Goal: Transaction & Acquisition: Obtain resource

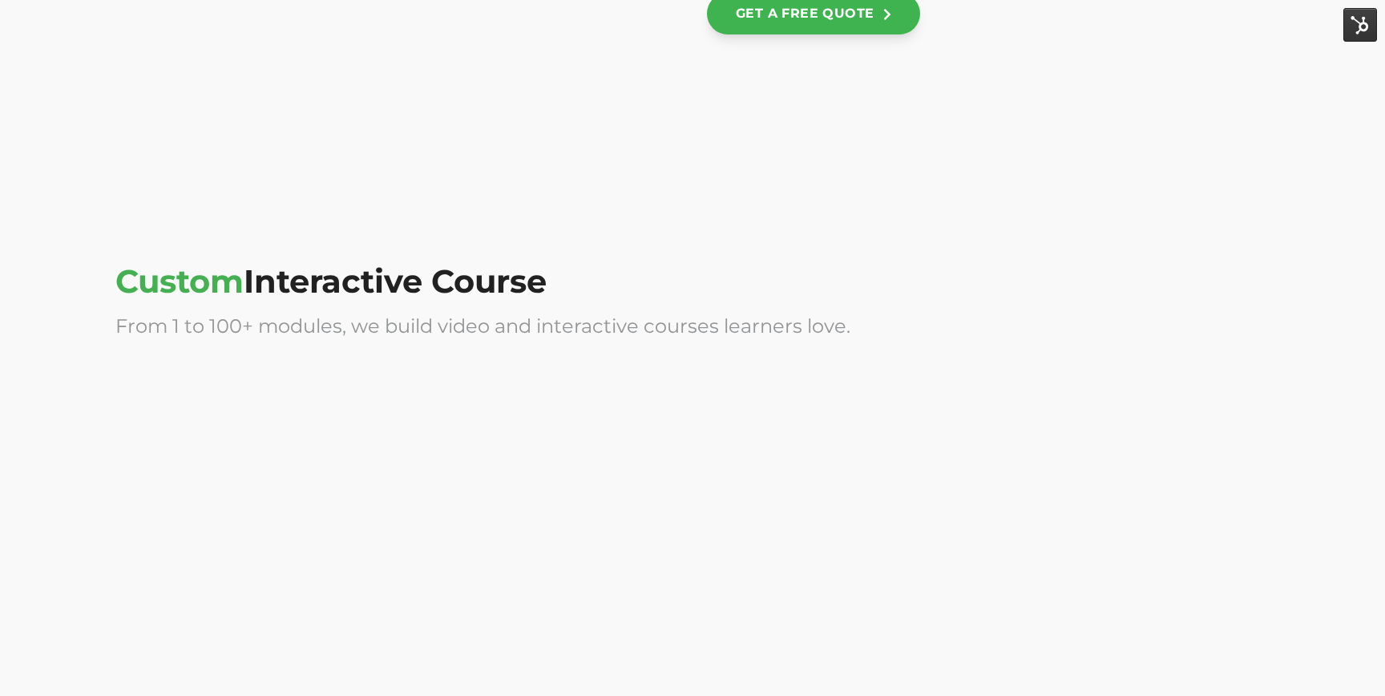
scroll to position [3790, 0]
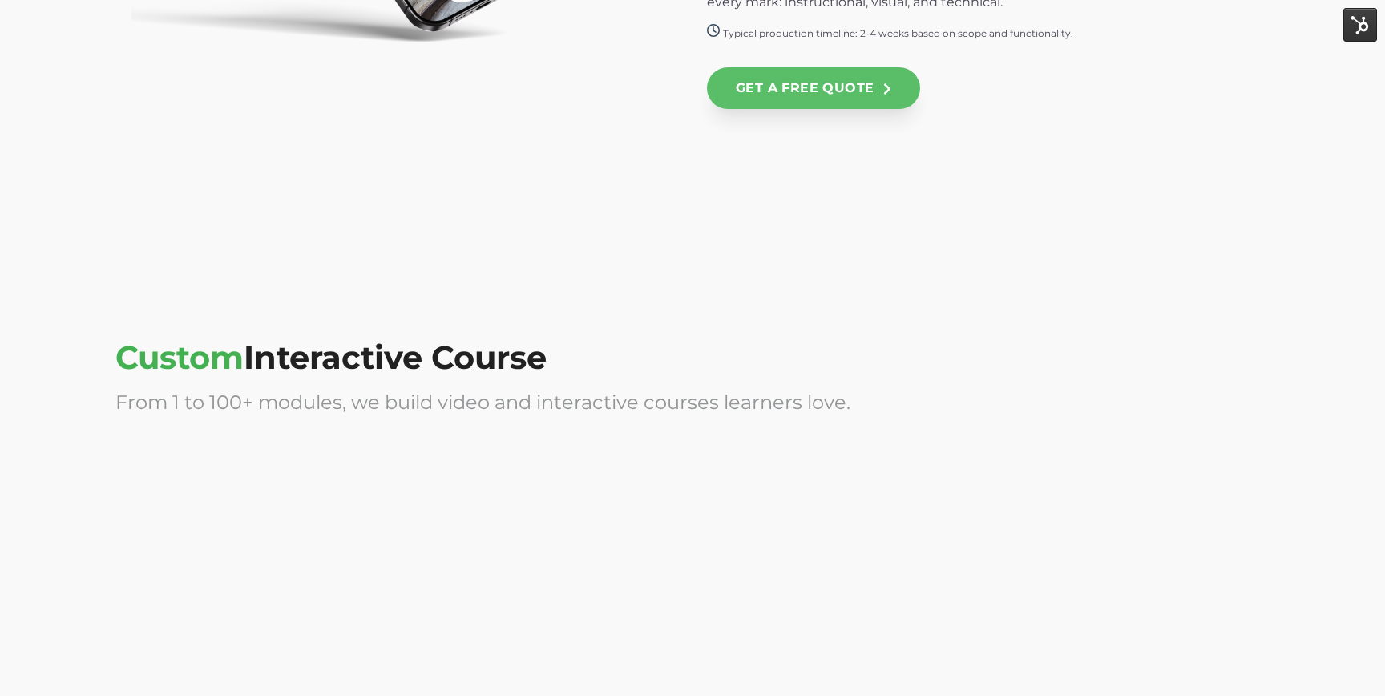
click at [854, 104] on link "GET A FREE QUOTE" at bounding box center [813, 88] width 213 height 42
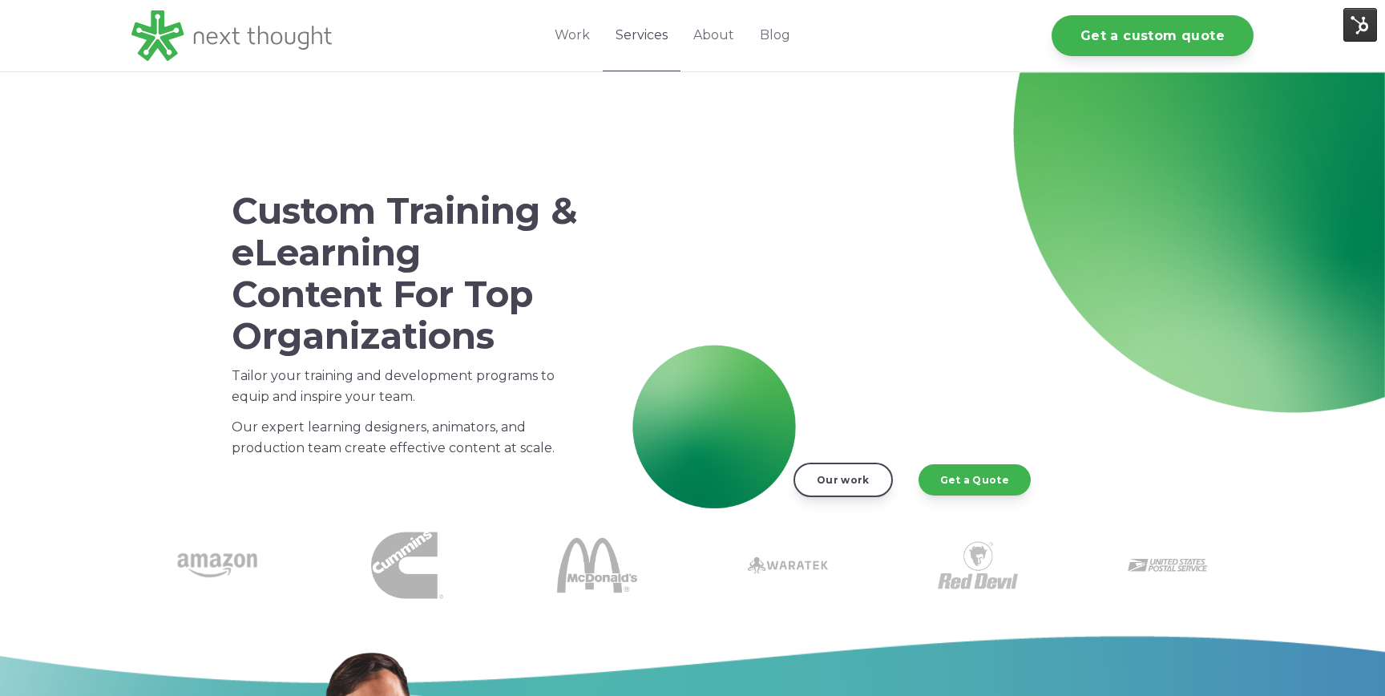
click at [655, 38] on link "Services" at bounding box center [642, 35] width 78 height 71
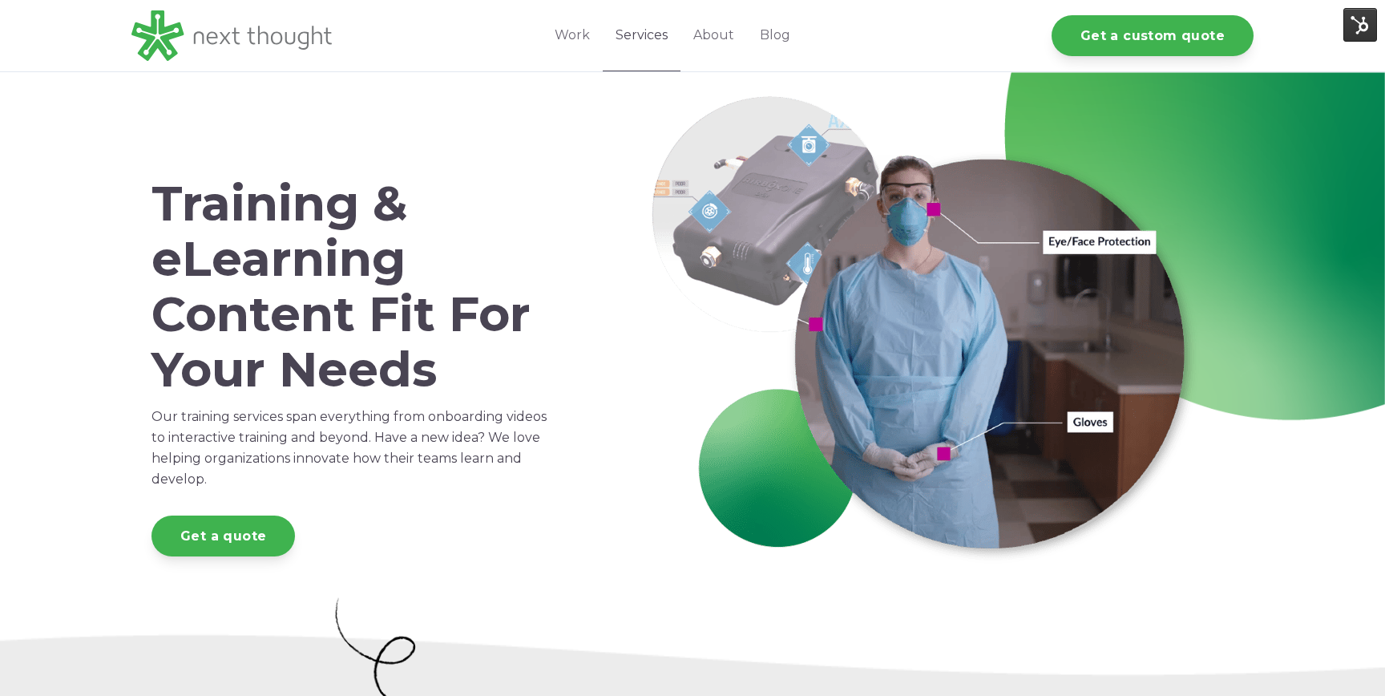
click at [653, 38] on link "Services" at bounding box center [642, 35] width 78 height 71
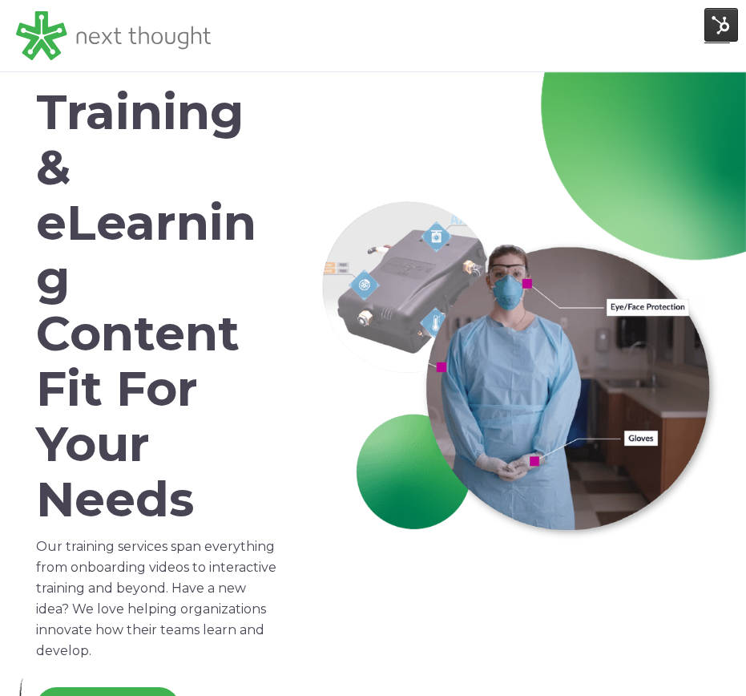
click at [718, 41] on img at bounding box center [721, 25] width 34 height 34
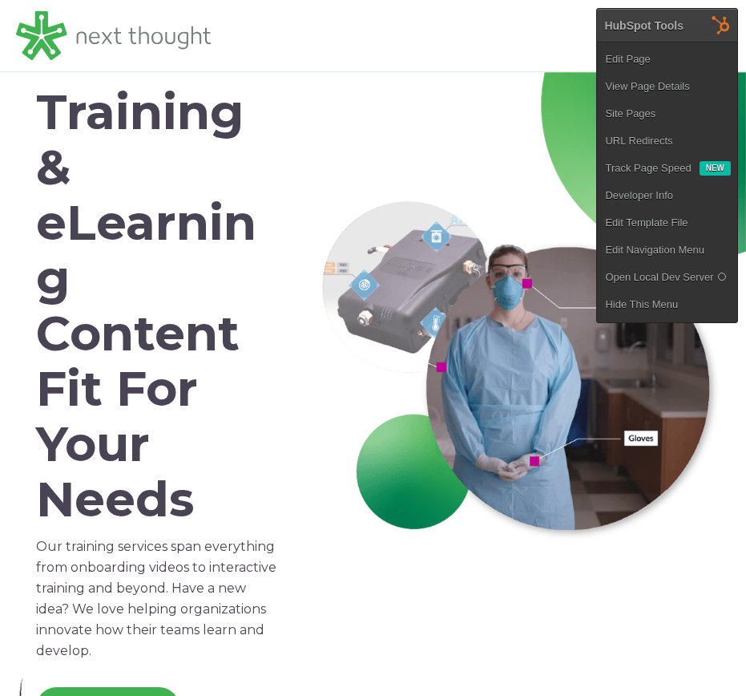
click at [547, 28] on div "Work Industries Services About Blog Get a custom quote" at bounding box center [470, 35] width 519 height 71
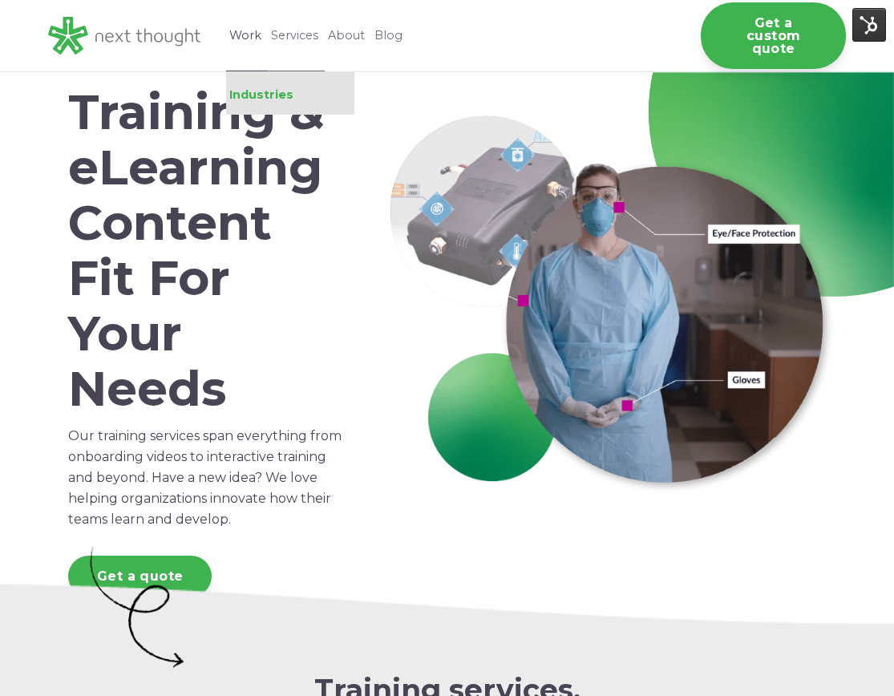
click at [259, 92] on link "Industries" at bounding box center [290, 94] width 128 height 14
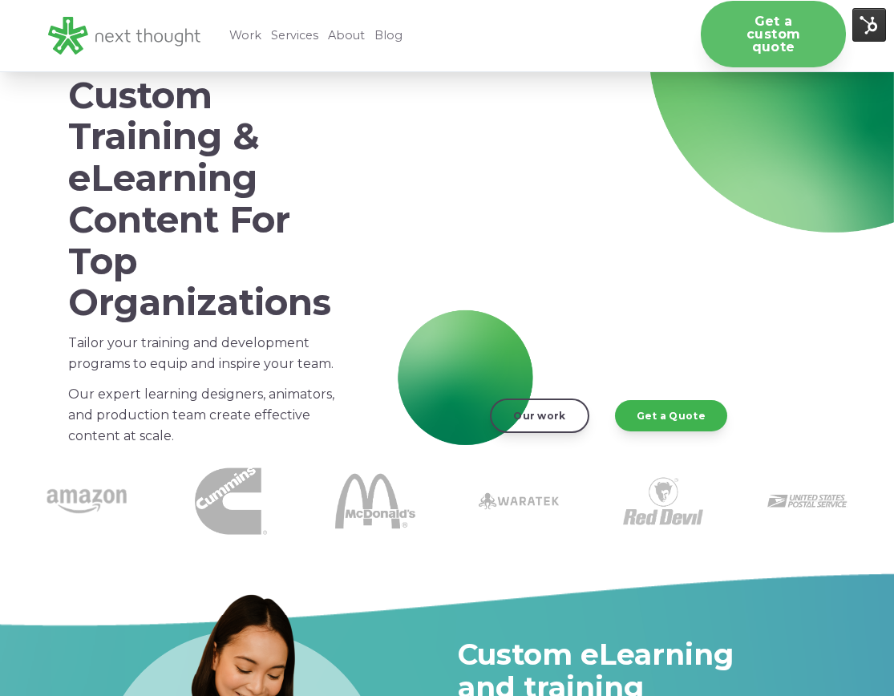
click at [749, 38] on link "Get a custom quote" at bounding box center [772, 34] width 145 height 67
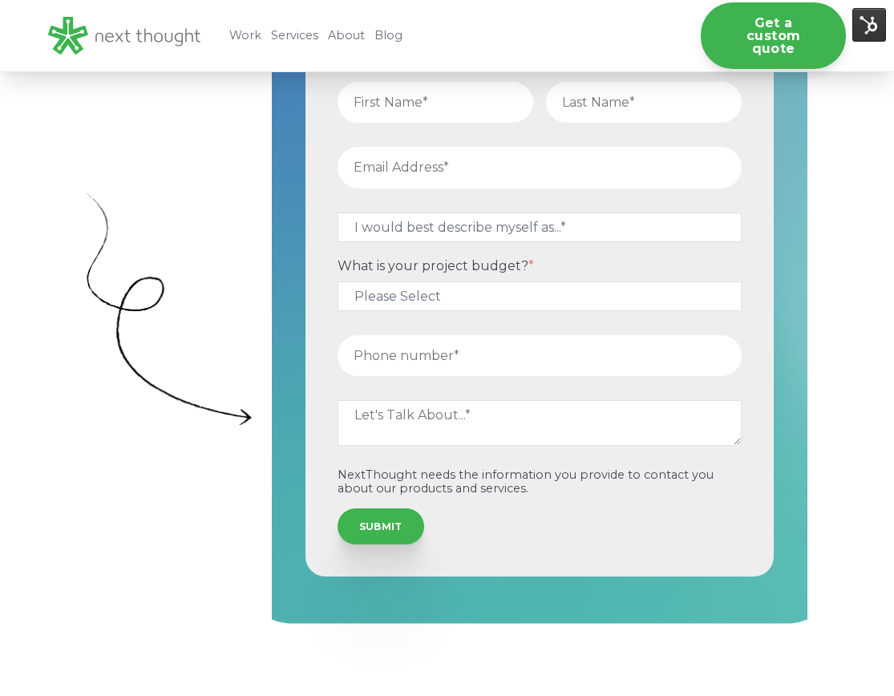
scroll to position [664, 0]
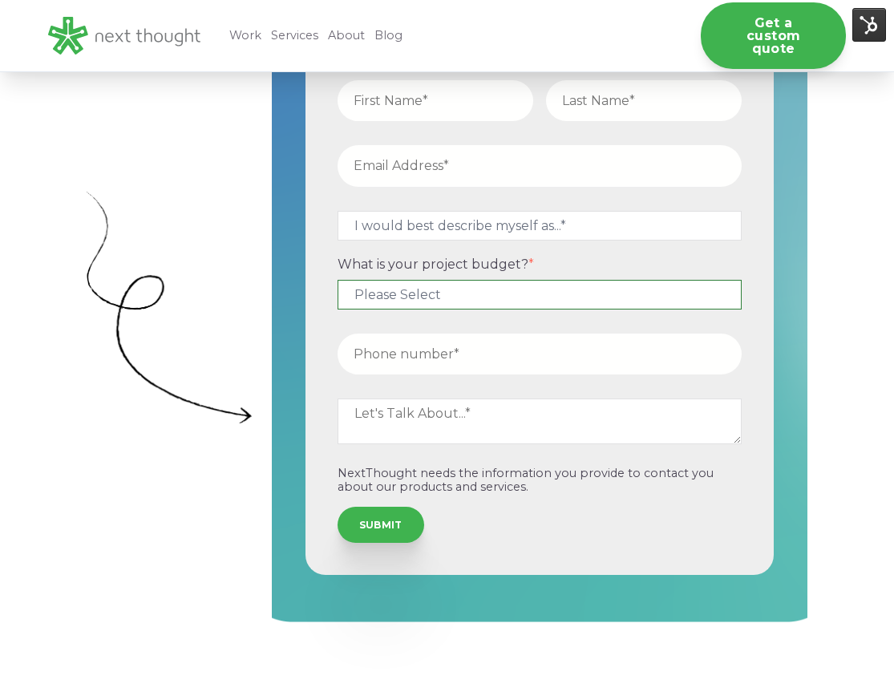
click at [435, 299] on select "Please Select $5,000 - $15,000 $15,000 - $25,000 $25,000 - $50,000 $50,000+" at bounding box center [539, 295] width 405 height 30
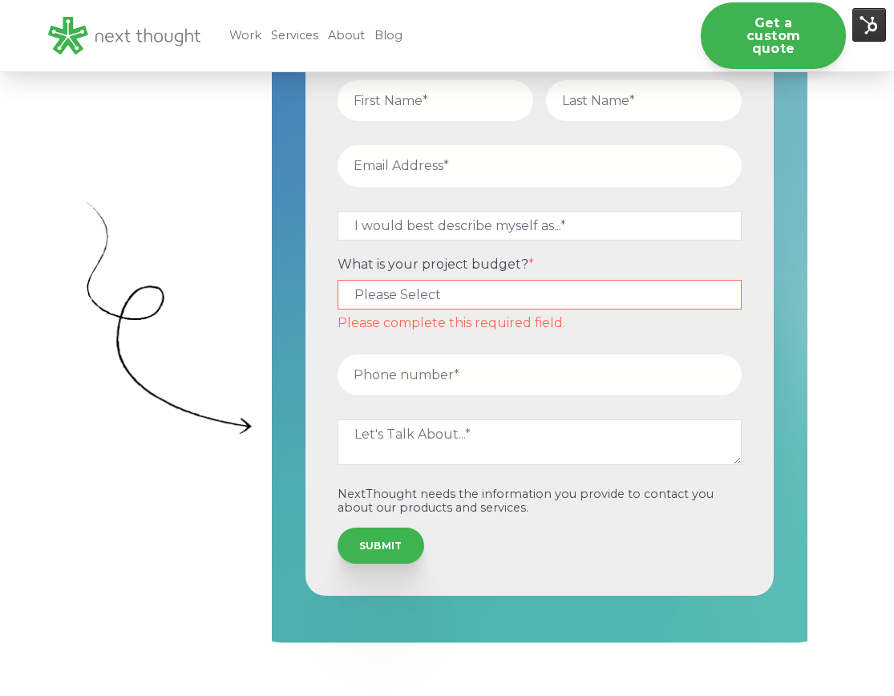
scroll to position [674, 0]
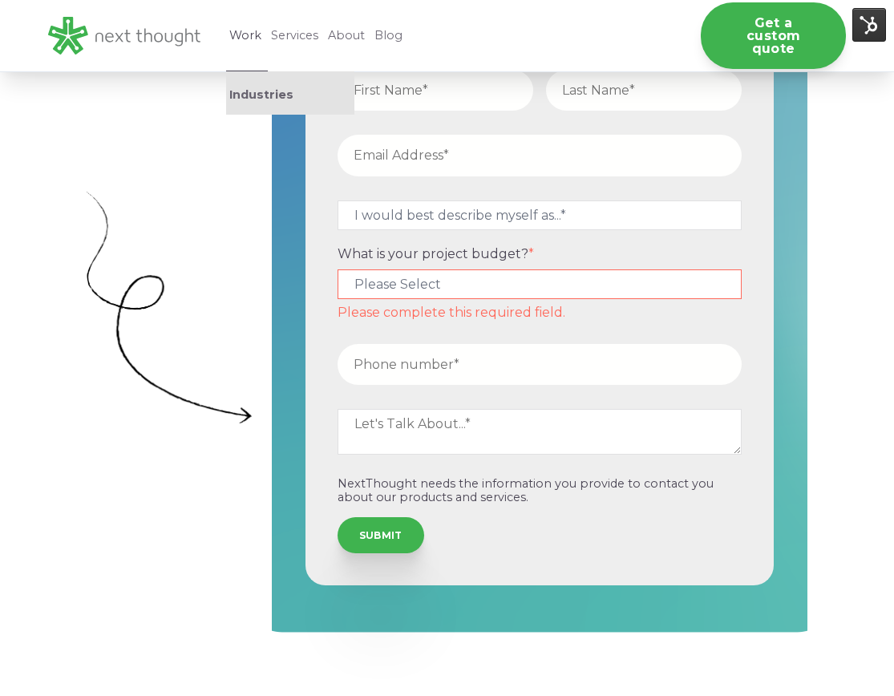
click at [265, 33] on link "Work" at bounding box center [247, 35] width 42 height 71
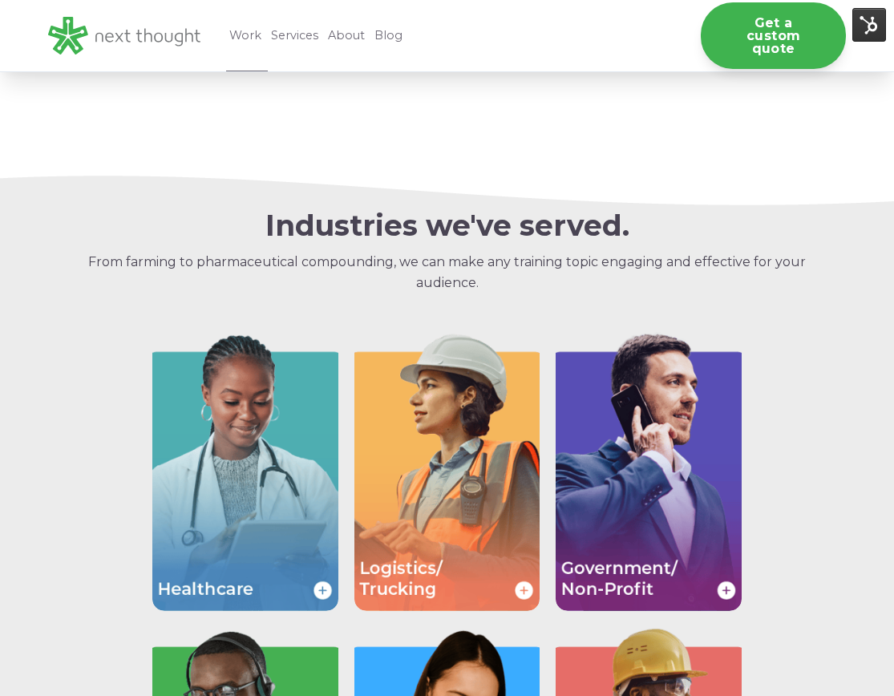
scroll to position [1761, 0]
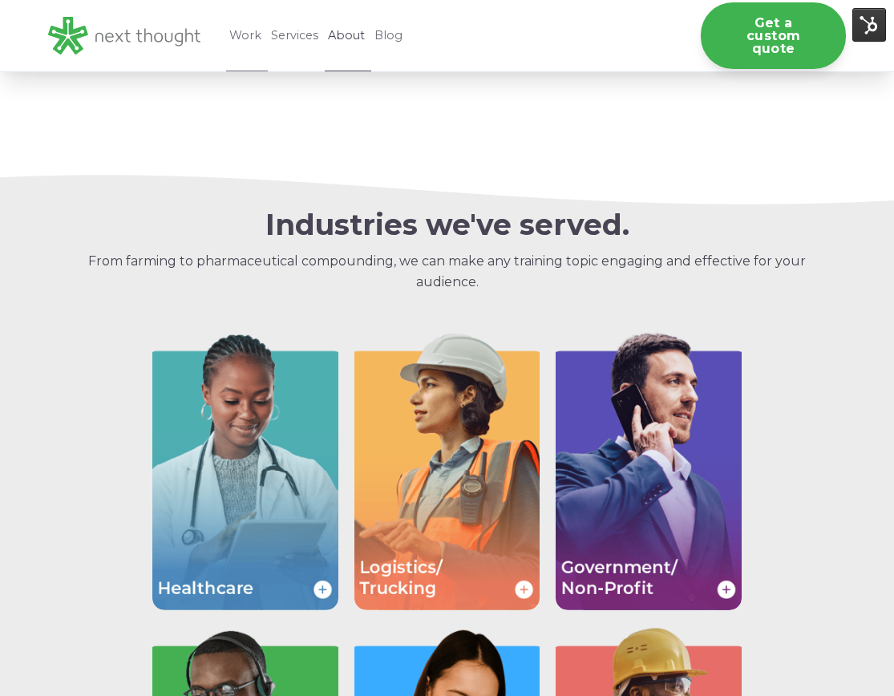
click at [345, 41] on link "About" at bounding box center [348, 35] width 46 height 71
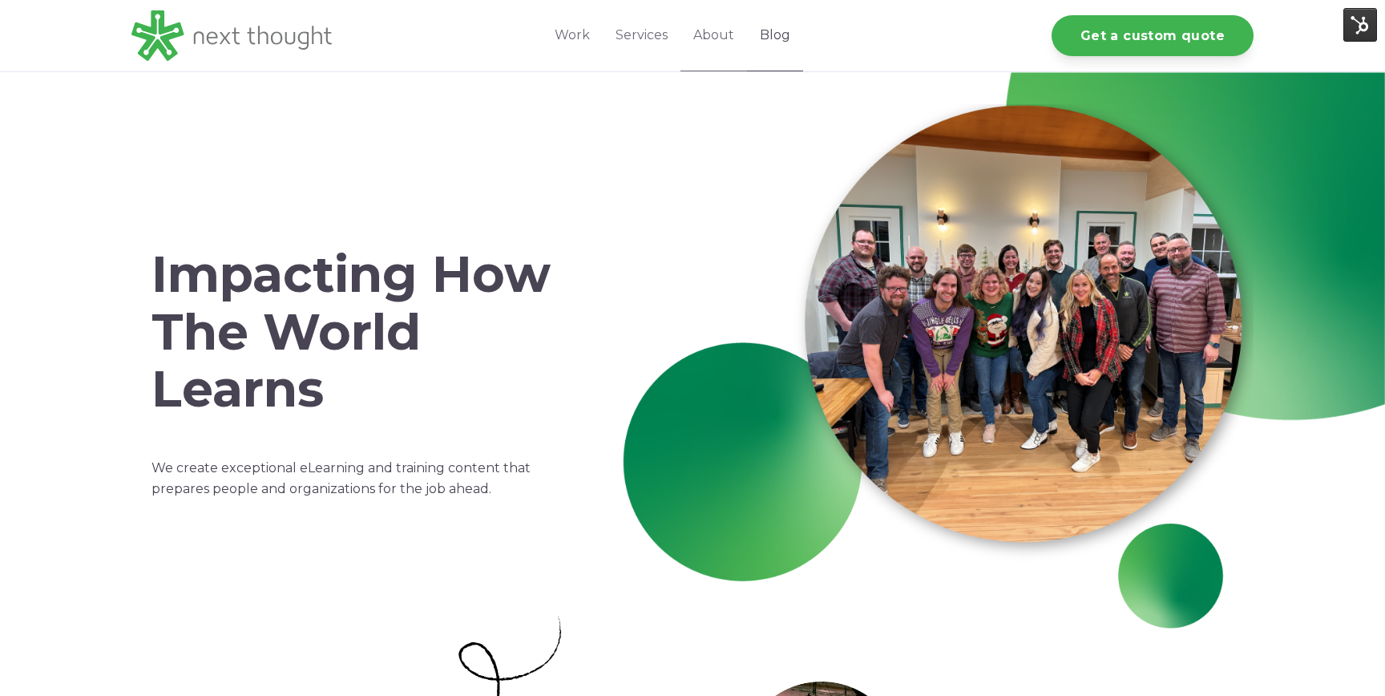
click at [775, 26] on link "Blog" at bounding box center [775, 35] width 56 height 71
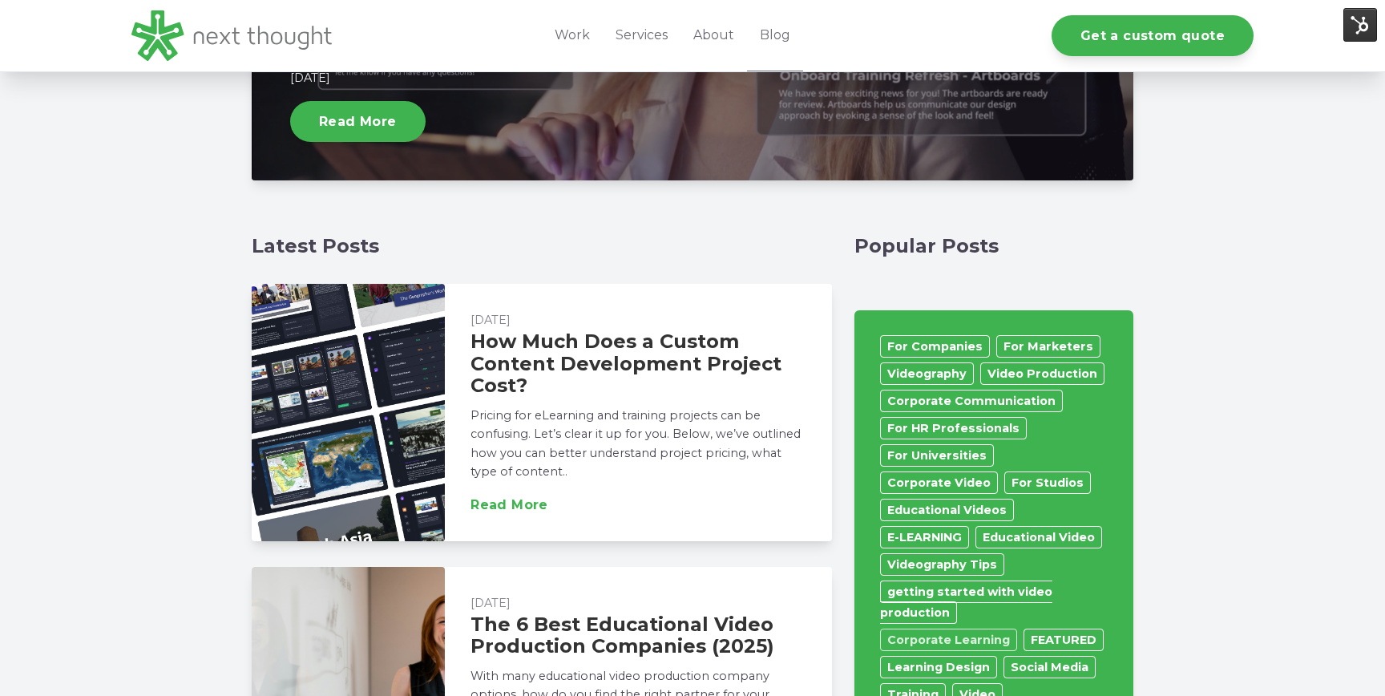
scroll to position [744, 0]
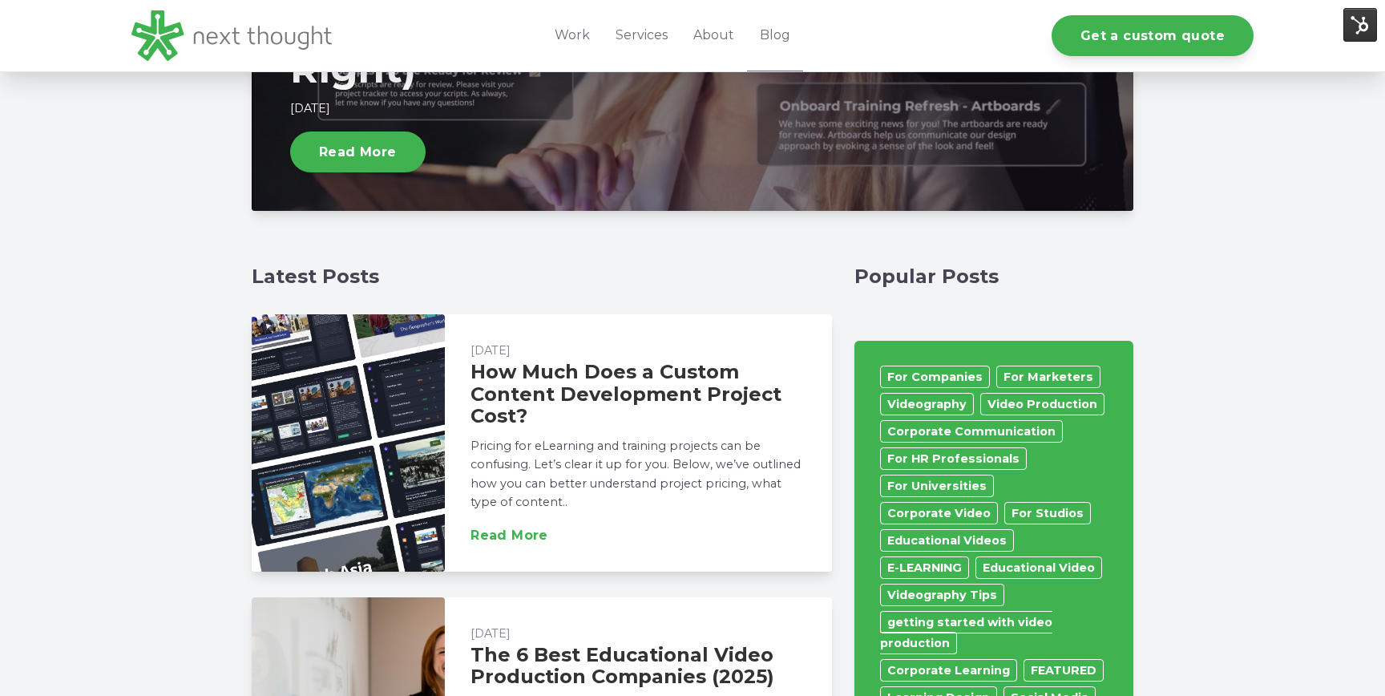
click at [930, 268] on h4 "Popular Posts" at bounding box center [993, 276] width 279 height 23
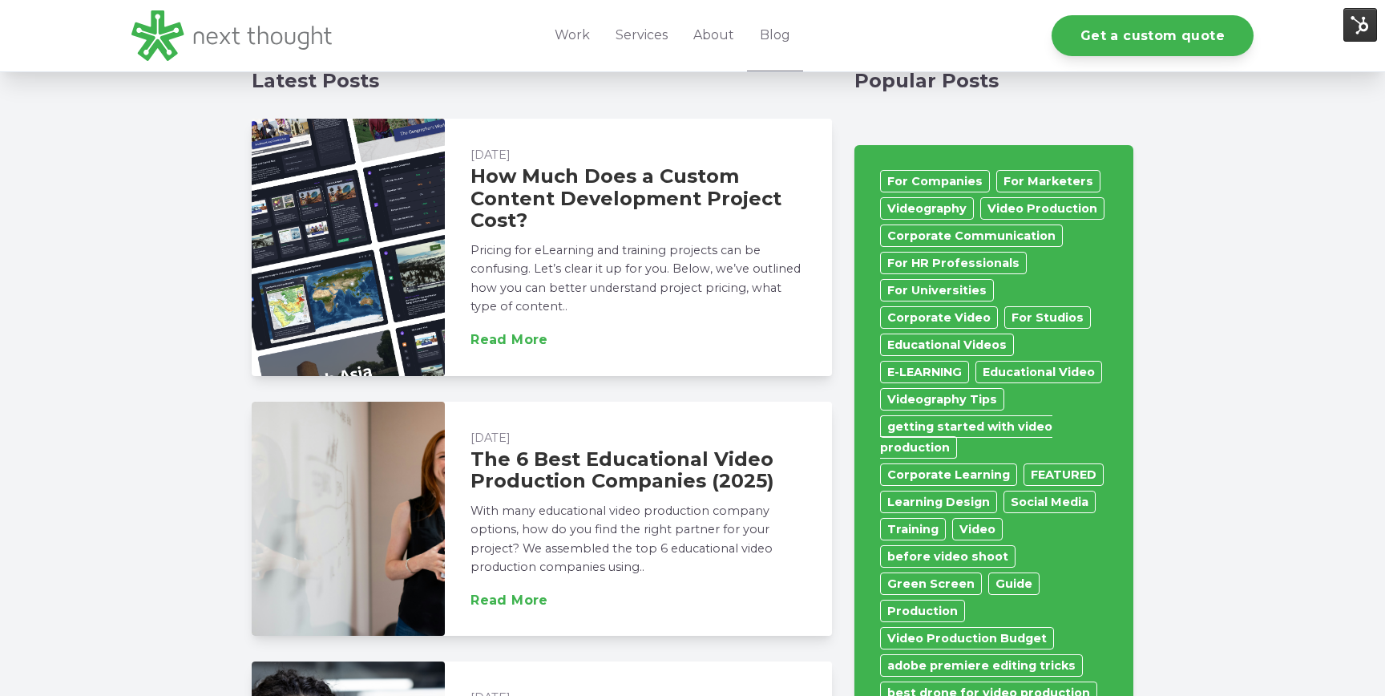
scroll to position [943, 0]
